Goal: Transaction & Acquisition: Purchase product/service

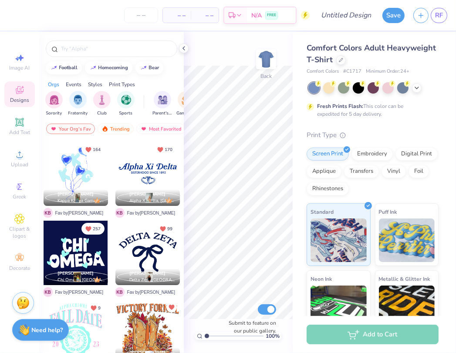
click at [40, 140] on div "Your Org's Fav Trending Most Favorited Newest" at bounding box center [111, 131] width 145 height 20
click at [25, 148] on div "Upload" at bounding box center [19, 159] width 31 height 26
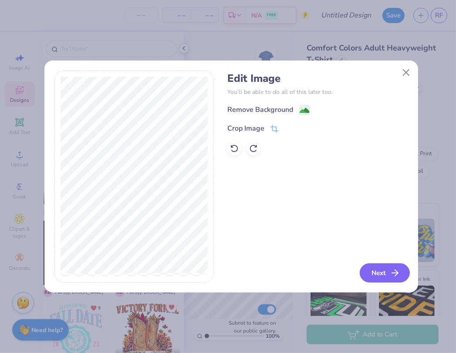
click at [383, 265] on button "Next" at bounding box center [385, 273] width 50 height 19
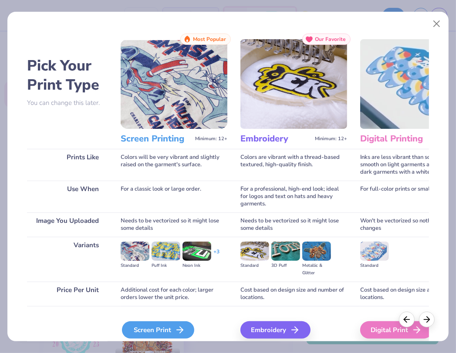
click at [159, 326] on div "Screen Print" at bounding box center [158, 330] width 72 height 17
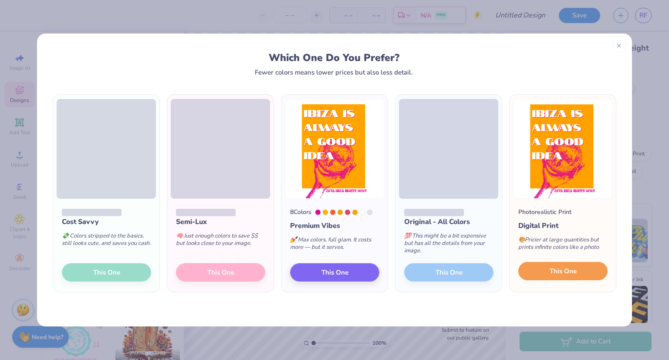
click at [456, 271] on span "This One" at bounding box center [563, 271] width 27 height 10
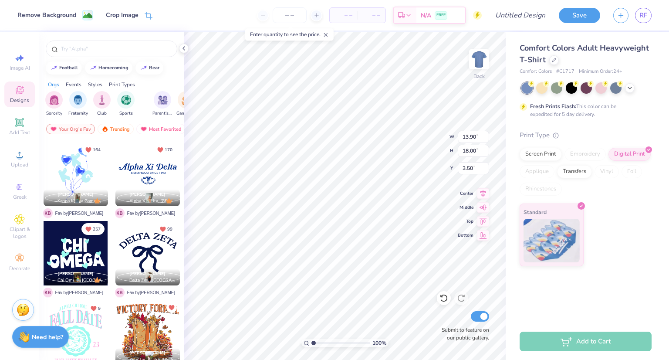
type input "3.00"
click at [19, 151] on icon at bounding box center [19, 155] width 10 height 10
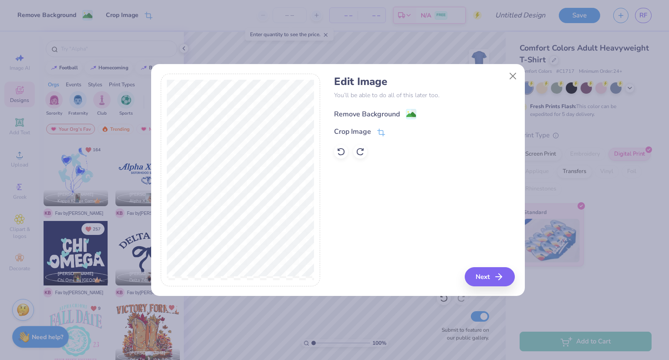
click at [368, 116] on div "Remove Background" at bounding box center [367, 114] width 66 height 10
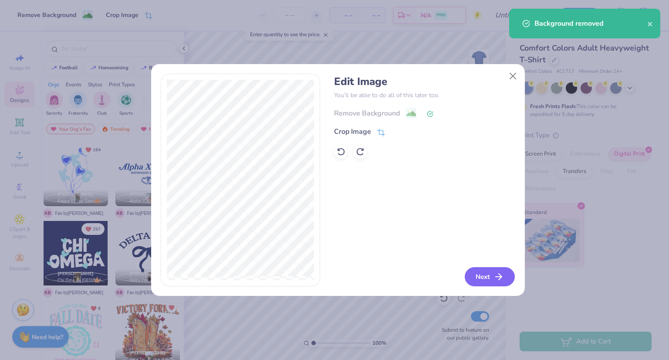
click at [456, 278] on button "Next" at bounding box center [490, 276] width 50 height 19
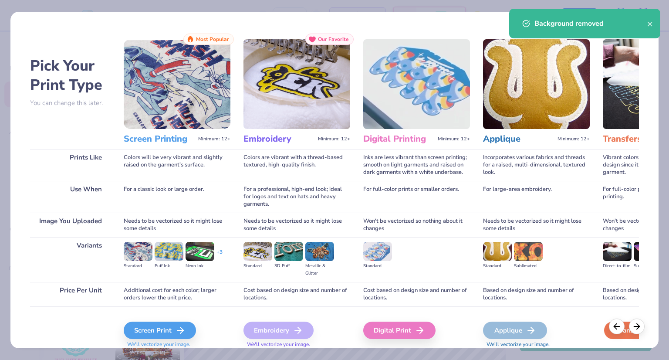
click at [456, 330] on div "Transfers" at bounding box center [637, 330] width 64 height 17
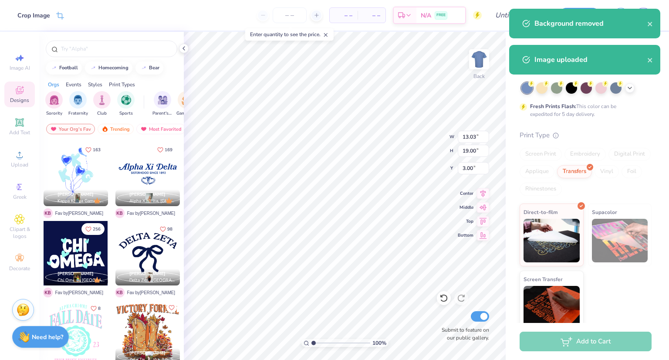
type input "13.03"
type input "19.00"
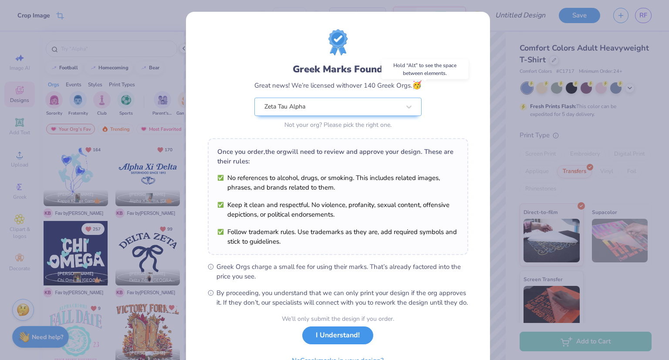
click at [336, 353] on div "We’ll only submit the design if you order. I Understand! No Greek marks in your…" at bounding box center [338, 341] width 112 height 55
click at [327, 344] on button "I Understand!" at bounding box center [337, 335] width 71 height 18
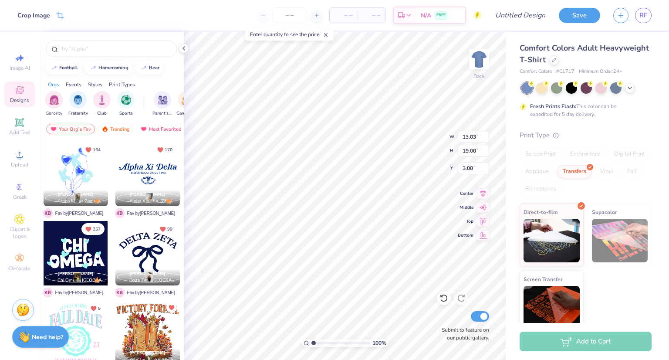
type input "9.37"
type input "13.66"
type input "8.34"
type input "13.90"
type input "18.00"
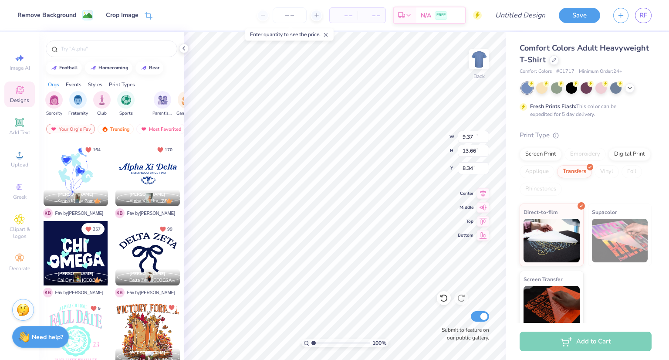
type input "3.00"
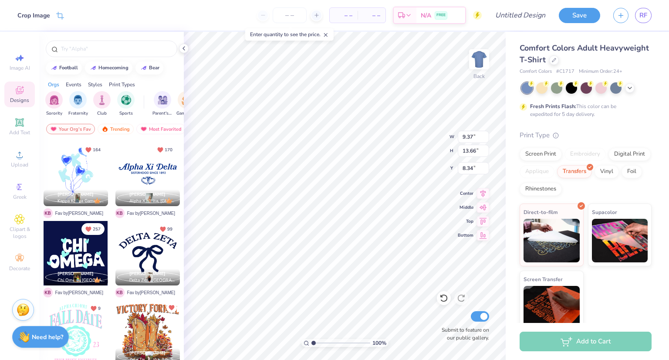
type input "3.00"
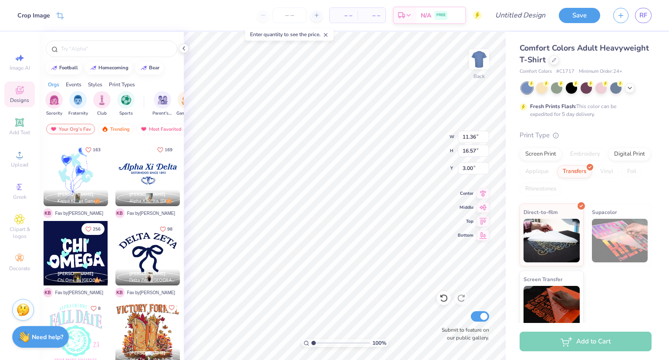
type input "11.36"
type input "16.57"
click at [456, 85] on icon at bounding box center [630, 87] width 7 height 7
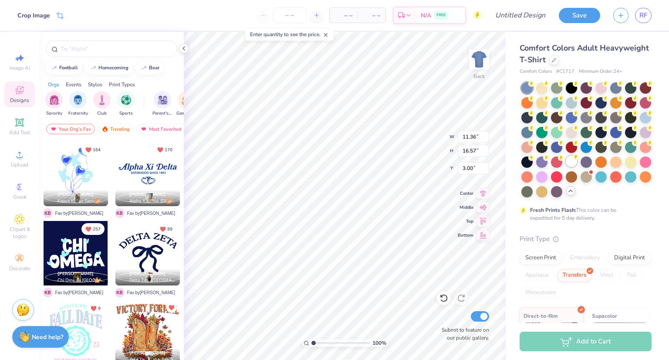
click at [456, 167] on div at bounding box center [571, 161] width 11 height 11
click at [456, 61] on img at bounding box center [479, 59] width 35 height 35
type input "4.93"
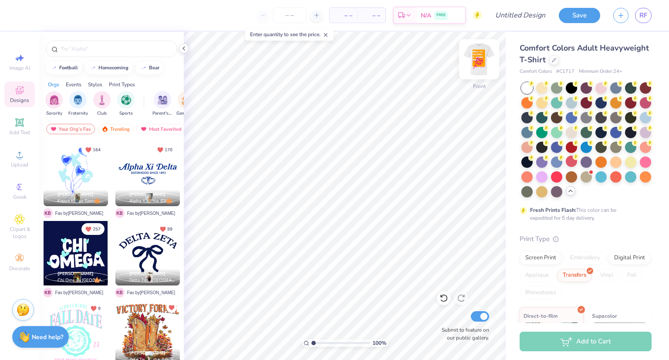
click at [456, 68] on img at bounding box center [479, 59] width 35 height 35
click at [20, 160] on div "Upload" at bounding box center [19, 159] width 31 height 26
